Goal: Find specific page/section: Find specific page/section

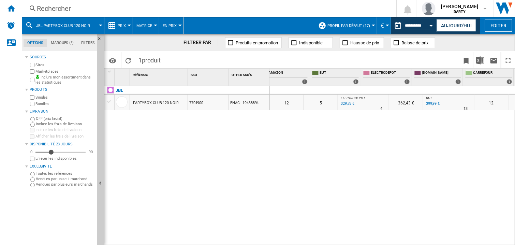
scroll to position [0, 727]
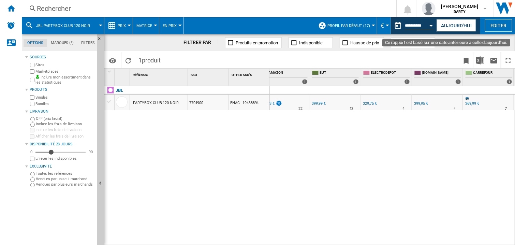
click at [432, 27] on button "Open calendar" at bounding box center [431, 24] width 12 height 12
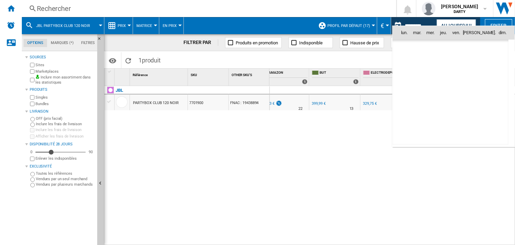
scroll to position [3252, 0]
drag, startPoint x: 408, startPoint y: 75, endPoint x: 363, endPoint y: 3, distance: 84.8
click at [407, 75] on span "11" at bounding box center [406, 78] width 14 height 14
type input "**********"
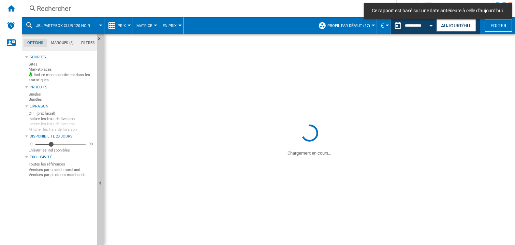
click at [112, 7] on div "Rechercher" at bounding box center [208, 9] width 342 height 10
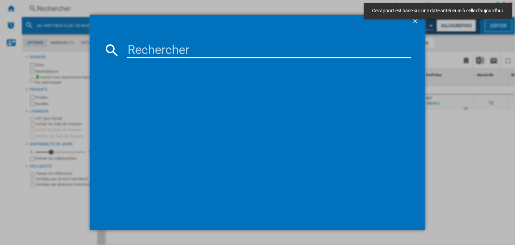
click at [138, 47] on input at bounding box center [269, 50] width 284 height 16
click at [138, 50] on input at bounding box center [269, 50] width 284 height 16
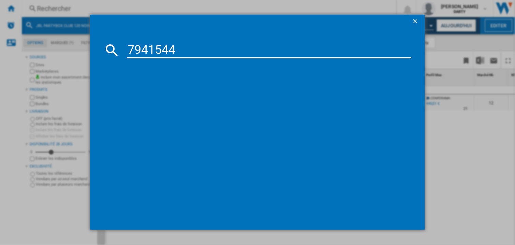
type input "7941544"
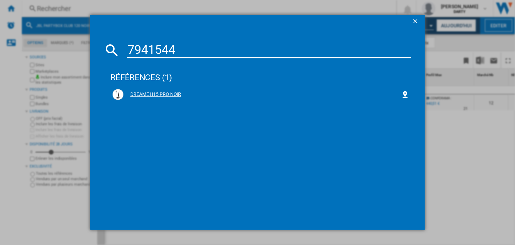
click at [175, 93] on div "DREAME H15 PRO NOIR" at bounding box center [261, 94] width 277 height 7
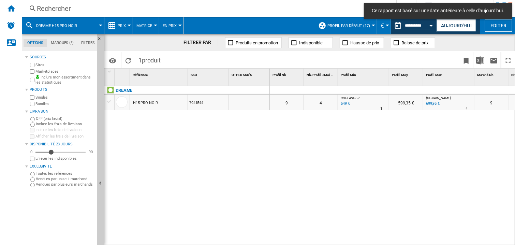
click at [438, 86] on div at bounding box center [448, 90] width 51 height 8
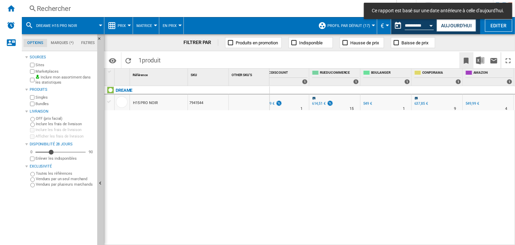
scroll to position [0, 574]
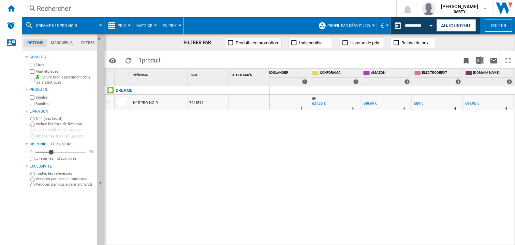
click at [423, 164] on div "0 0 0 0 9 4 [PERSON_NAME] : -8.5 % 549 € % N/A 1 [PERSON_NAME] : 599,35 € [DOMA…" at bounding box center [392, 166] width 245 height 160
click at [57, 11] on div "Rechercher" at bounding box center [208, 9] width 342 height 10
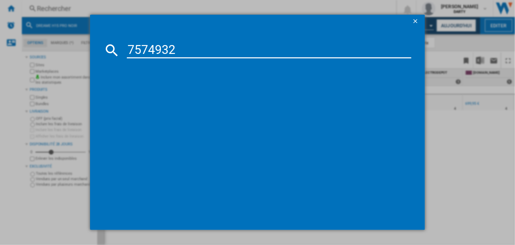
type input "7574932"
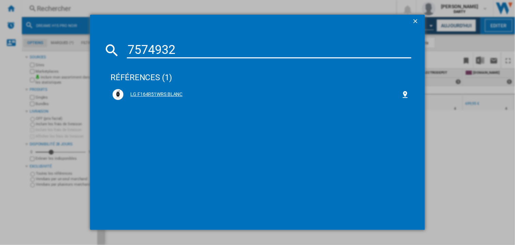
click at [153, 97] on div "LG F164R51WRS BLANC" at bounding box center [260, 94] width 297 height 11
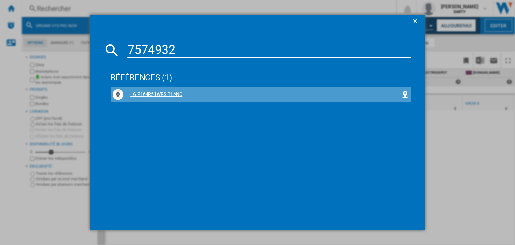
click at [153, 97] on div "LG F164R51WRS BLANC" at bounding box center [261, 94] width 277 height 7
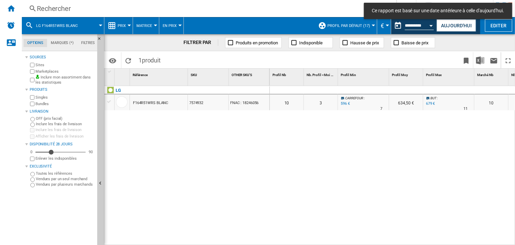
click at [426, 90] on div at bounding box center [448, 90] width 51 height 8
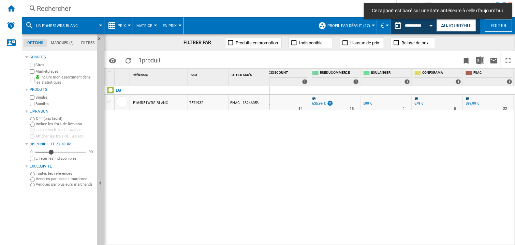
scroll to position [0, 625]
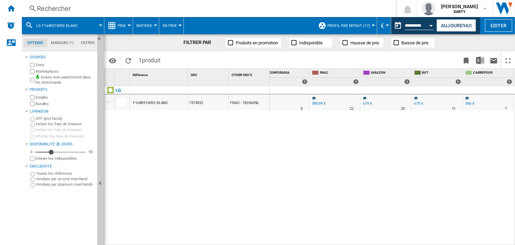
click at [326, 88] on div at bounding box center [334, 90] width 51 height 8
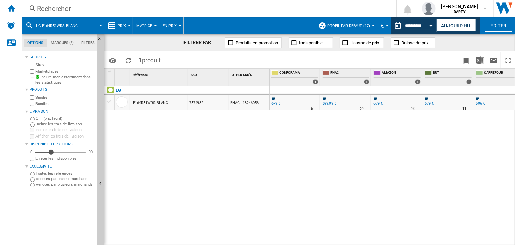
scroll to position [0, 410]
